Goal: Find contact information: Find contact information

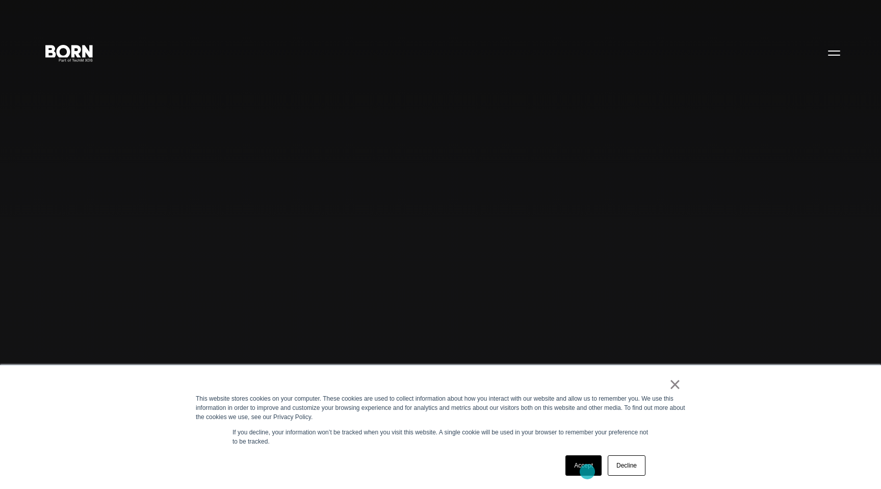
click at [586, 470] on link "Accept" at bounding box center [584, 465] width 36 height 20
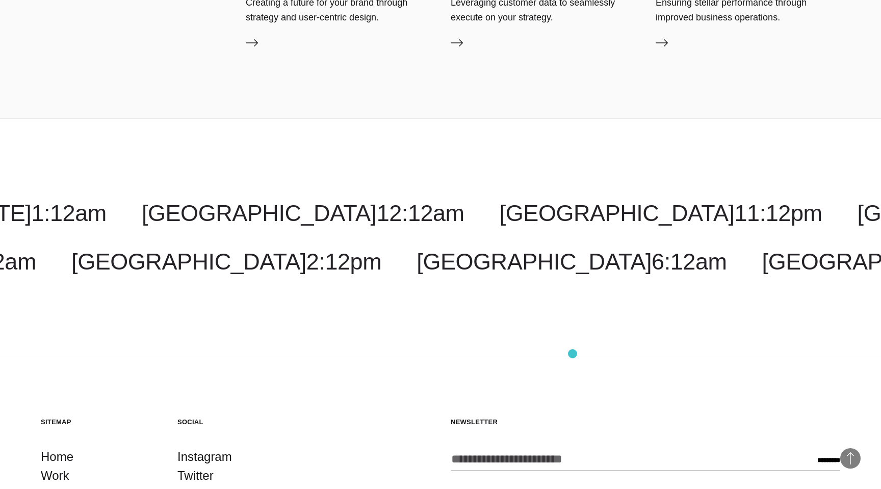
scroll to position [3334, 0]
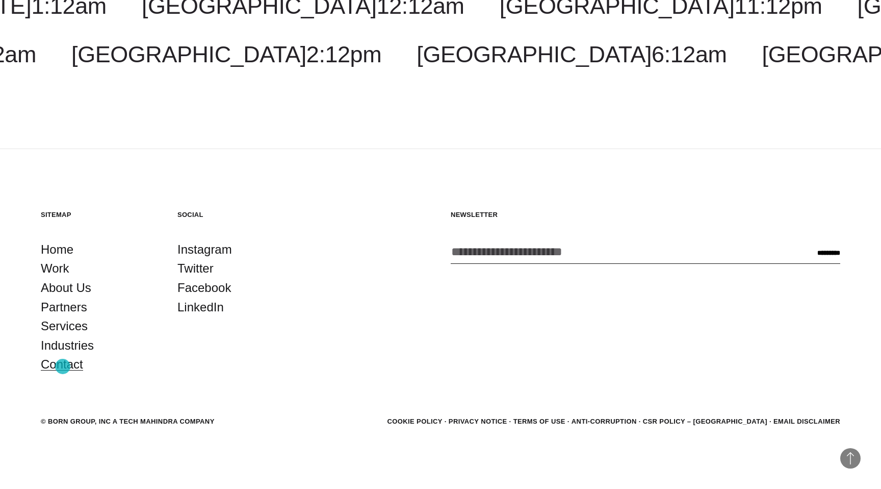
click at [63, 366] on link "Contact" at bounding box center [62, 363] width 42 height 19
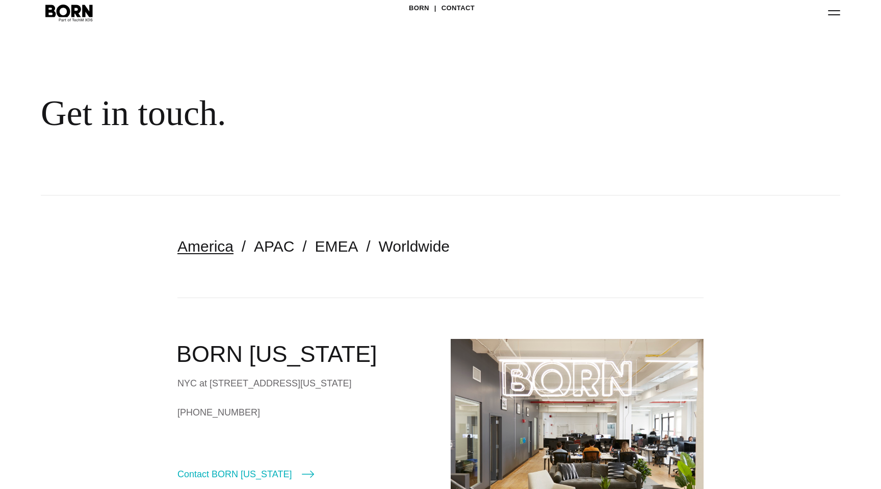
scroll to position [110, 0]
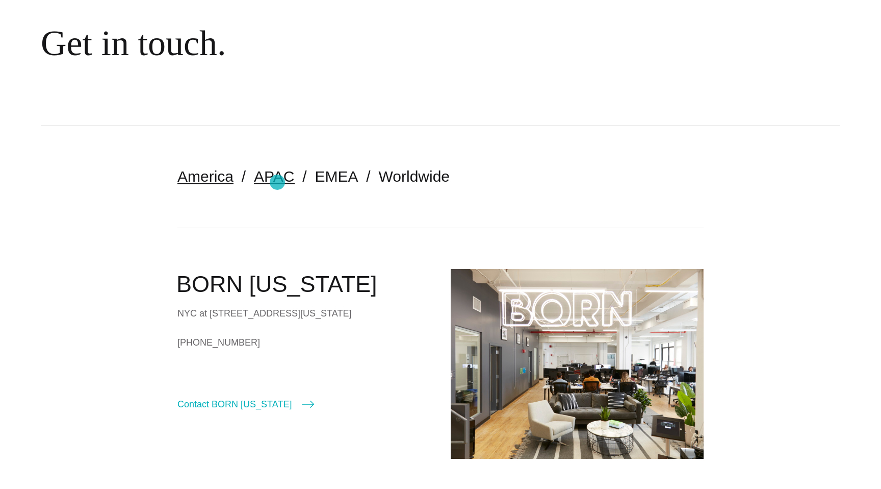
click at [277, 182] on link "APAC" at bounding box center [274, 176] width 40 height 17
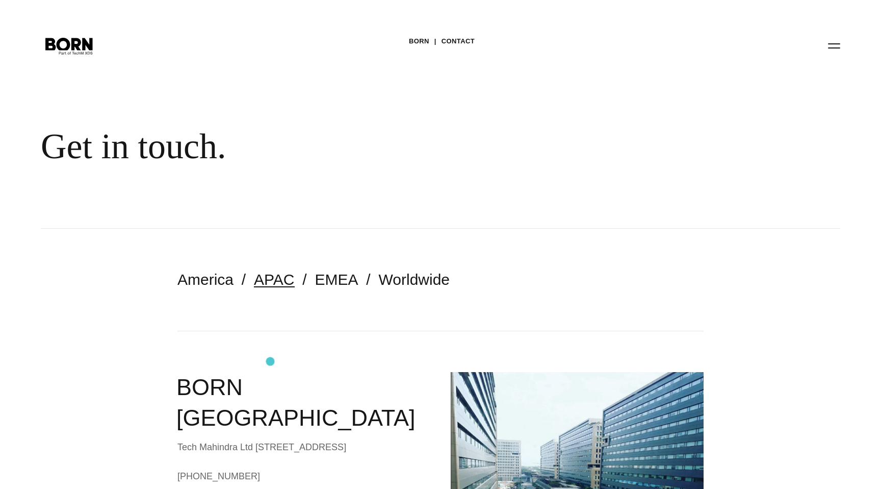
scroll to position [95, 0]
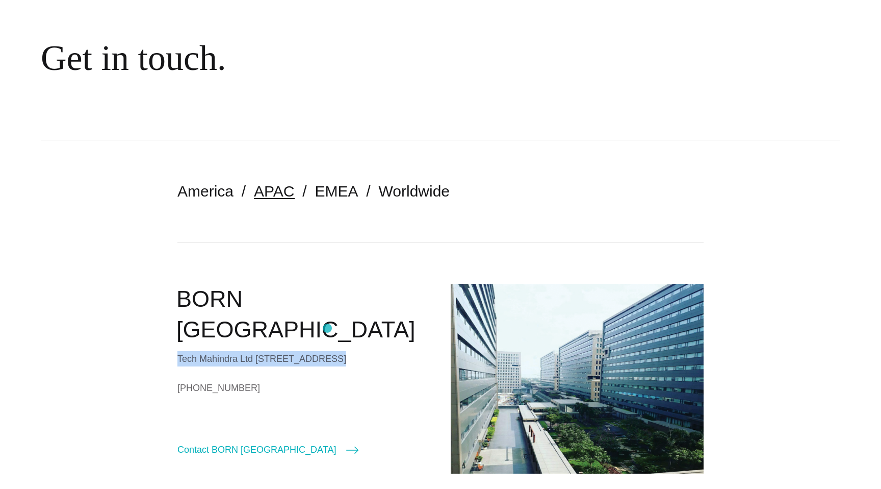
drag, startPoint x: 176, startPoint y: 327, endPoint x: 327, endPoint y: 328, distance: 151.0
copy div "Tech Mahindra Ltd Survey No. 602/3"
drag, startPoint x: 176, startPoint y: 344, endPoint x: 301, endPoint y: 344, distance: 125.0
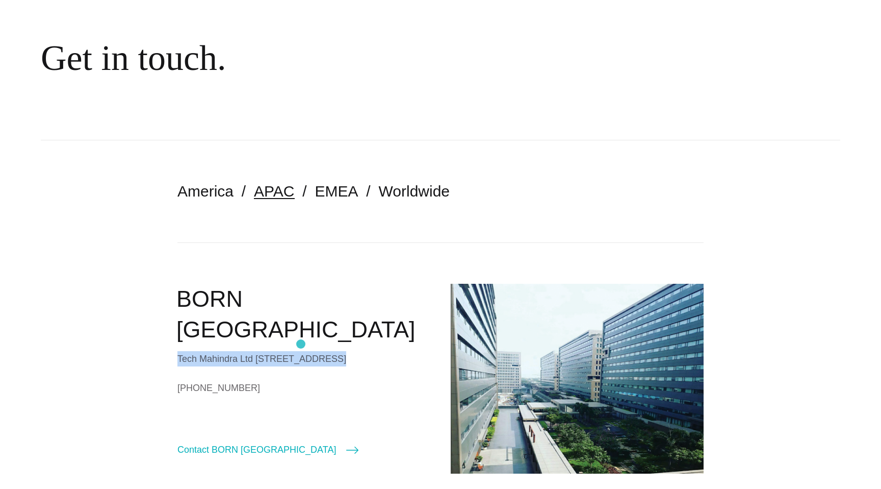
copy div "ELCOT Special Economic Zone"
drag, startPoint x: 179, startPoint y: 373, endPoint x: 218, endPoint y: 373, distance: 39.3
click at [218, 366] on div "Tech Mahindra Ltd Survey No. 602/3 ELCOT Special Economic Zone 138, Sholinganal…" at bounding box center [303, 358] width 253 height 15
copy div "Tambaram"
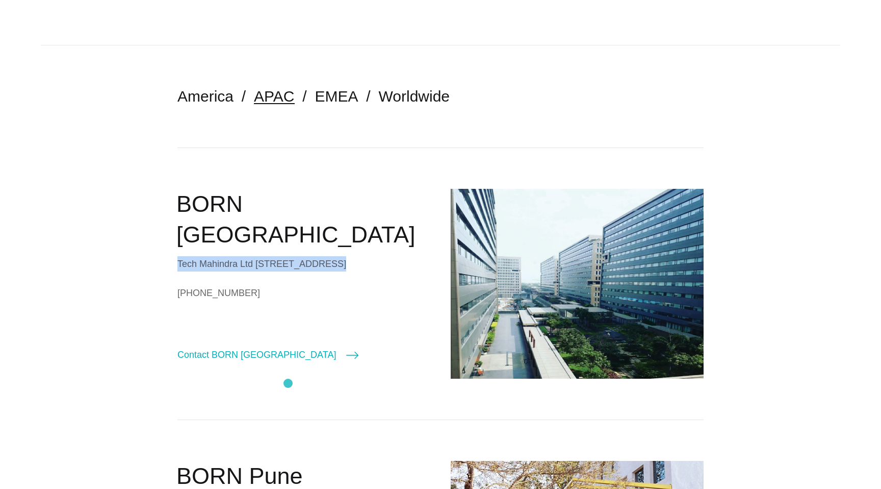
scroll to position [198, 0]
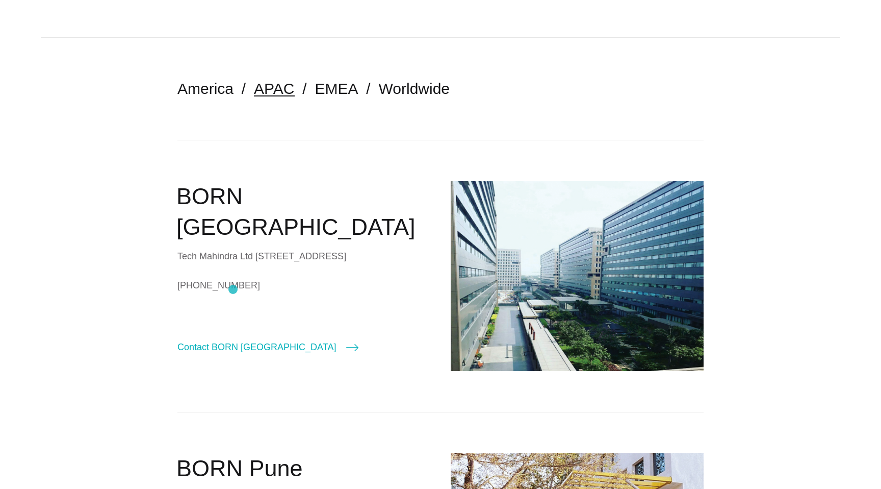
click at [233, 264] on div "Tech Mahindra Ltd Survey No. 602/3 ELCOT Special Economic Zone 138, Sholinganal…" at bounding box center [303, 255] width 253 height 15
copy div "600119"
drag, startPoint x: 318, startPoint y: 285, endPoint x: 298, endPoint y: 334, distance: 52.2
click at [298, 334] on div "BORN Chennai Tech Mahindra Ltd Survey No. 602/3 ELCOT Special Economic Zone 138…" at bounding box center [303, 267] width 253 height 173
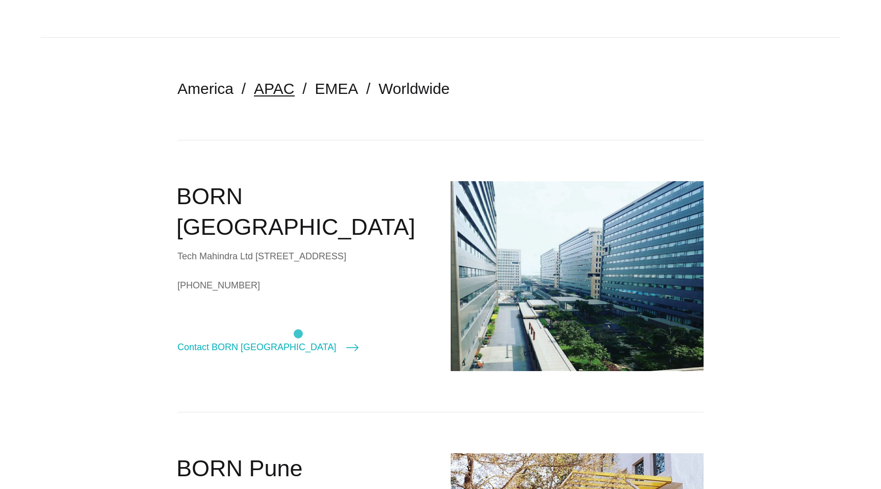
copy div "ia +91 (044) 33511200"
click at [244, 293] on link "+91 (044) 33511200" at bounding box center [303, 284] width 253 height 15
copy div "ia +91 (044) 33511200"
drag, startPoint x: 181, startPoint y: 239, endPoint x: 292, endPoint y: 227, distance: 111.8
click at [297, 248] on div "Tech Mahindra Ltd Survey No. 602/3 ELCOT Special Economic Zone 138, Sholinganal…" at bounding box center [303, 255] width 253 height 15
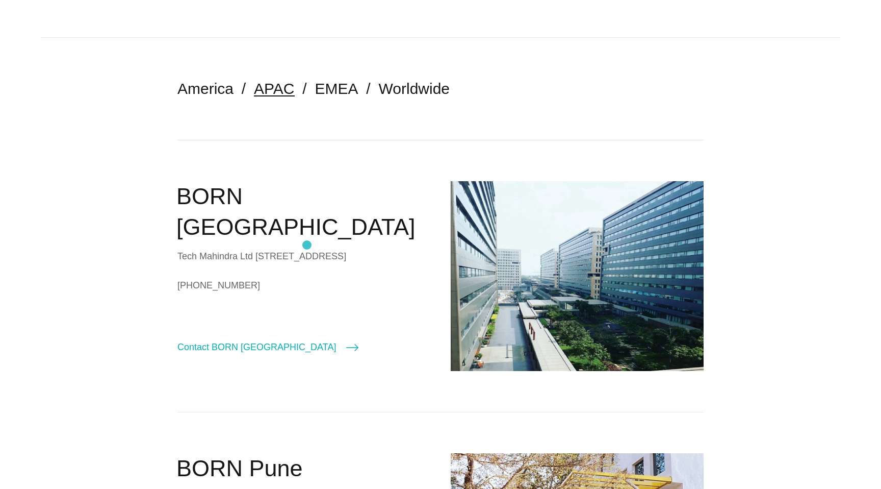
click at [307, 248] on div "Tech Mahindra Ltd Survey No. 602/3 ELCOT Special Economic Zone 138, Sholinganal…" at bounding box center [303, 255] width 253 height 15
drag, startPoint x: 177, startPoint y: 238, endPoint x: 312, endPoint y: 238, distance: 134.6
copy div "ELCOT Special Economic Zone"
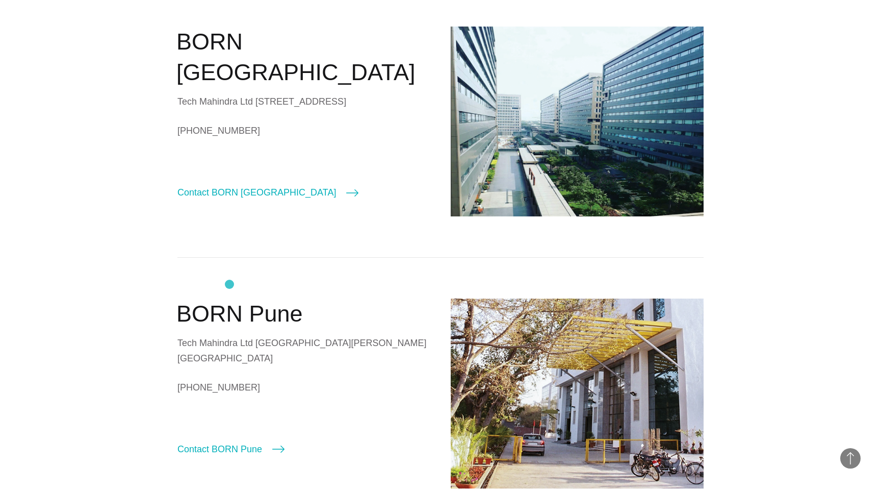
scroll to position [334, 0]
